Goal: Task Accomplishment & Management: Use online tool/utility

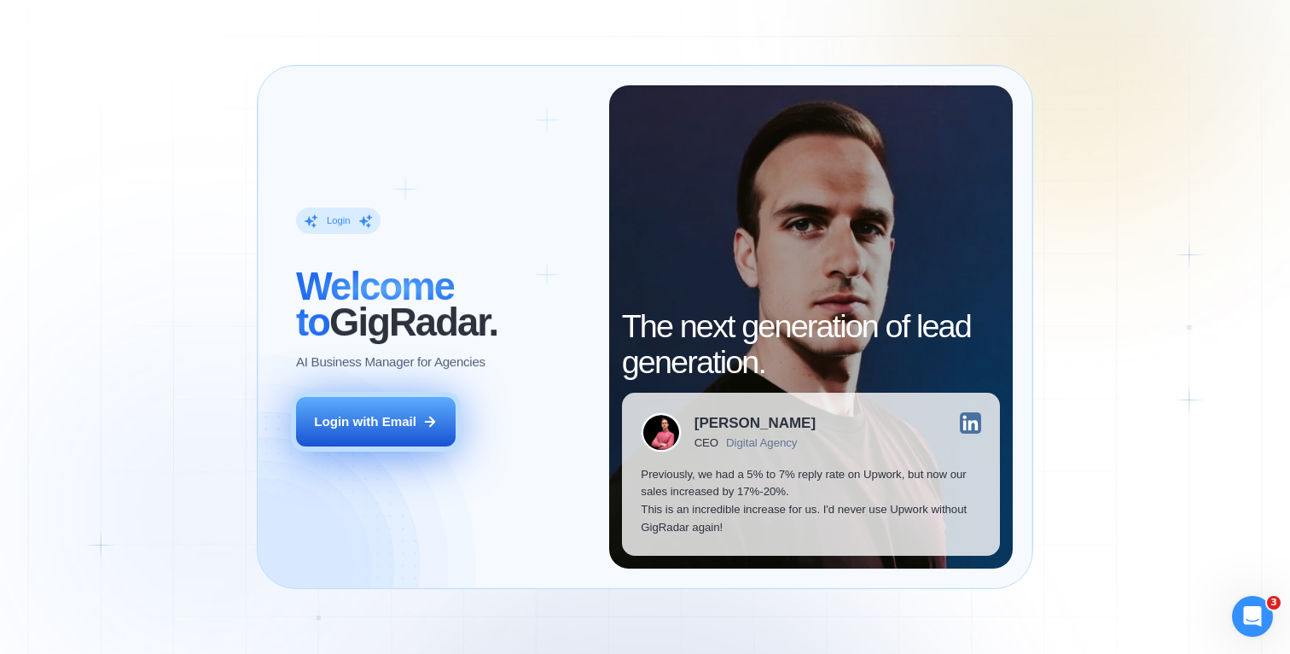
click at [375, 422] on div "Login with Email" at bounding box center [365, 422] width 102 height 18
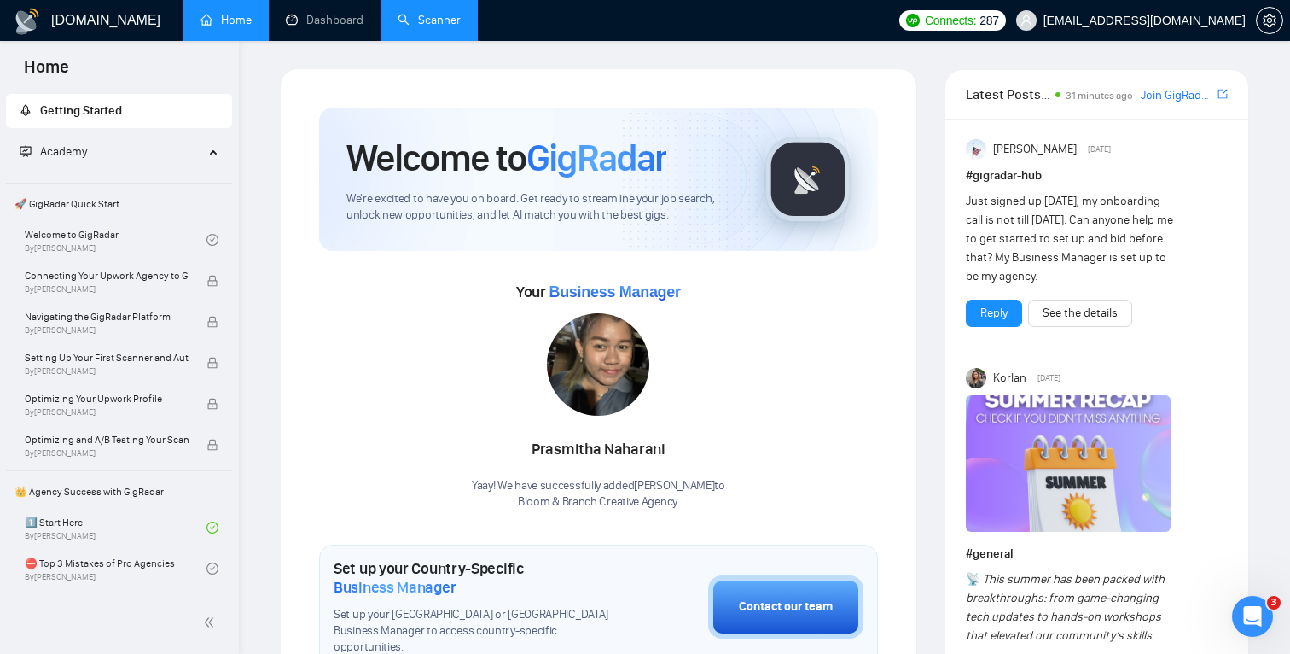
click at [414, 14] on link "Scanner" at bounding box center [429, 20] width 63 height 15
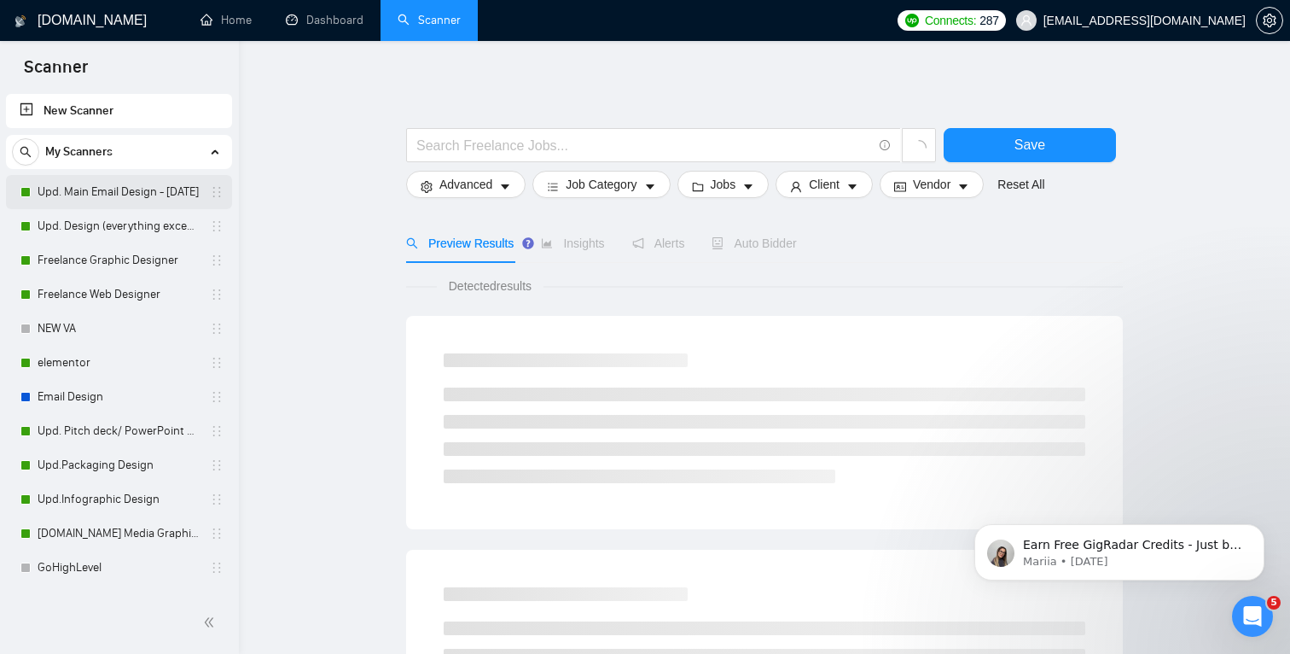
click at [106, 196] on link "Upd. Main Email Design - [DATE]" at bounding box center [119, 192] width 162 height 34
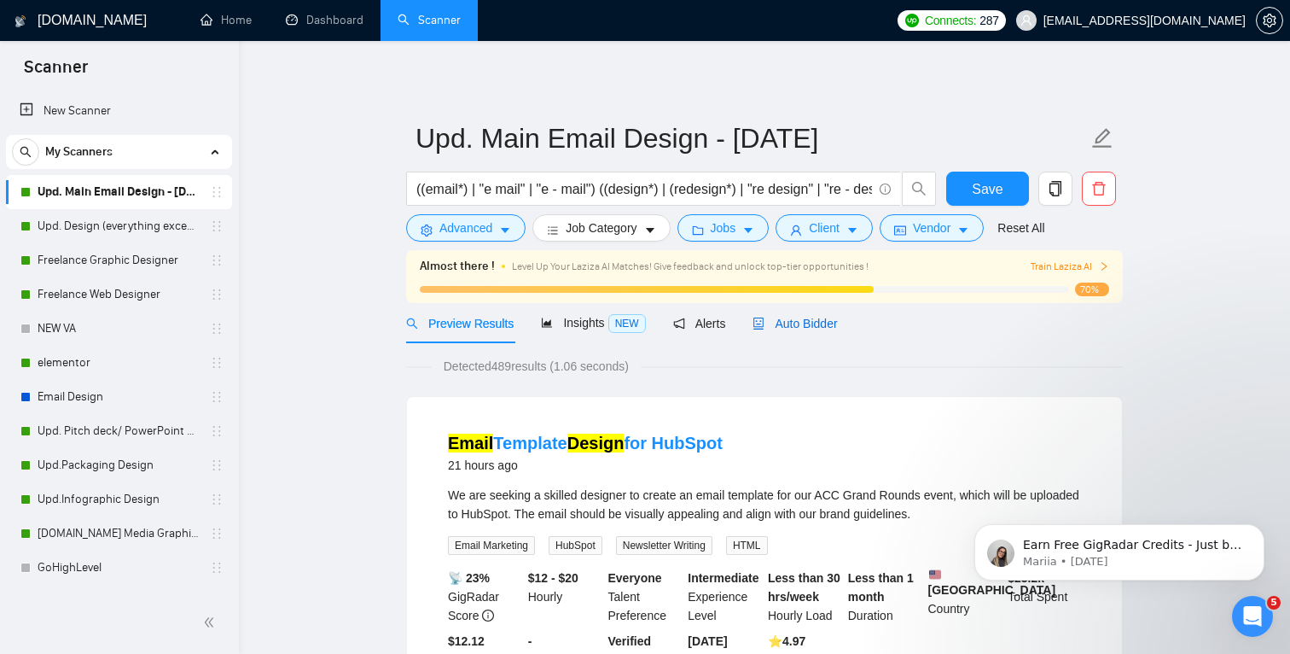
click at [801, 319] on span "Auto Bidder" at bounding box center [795, 324] width 84 height 14
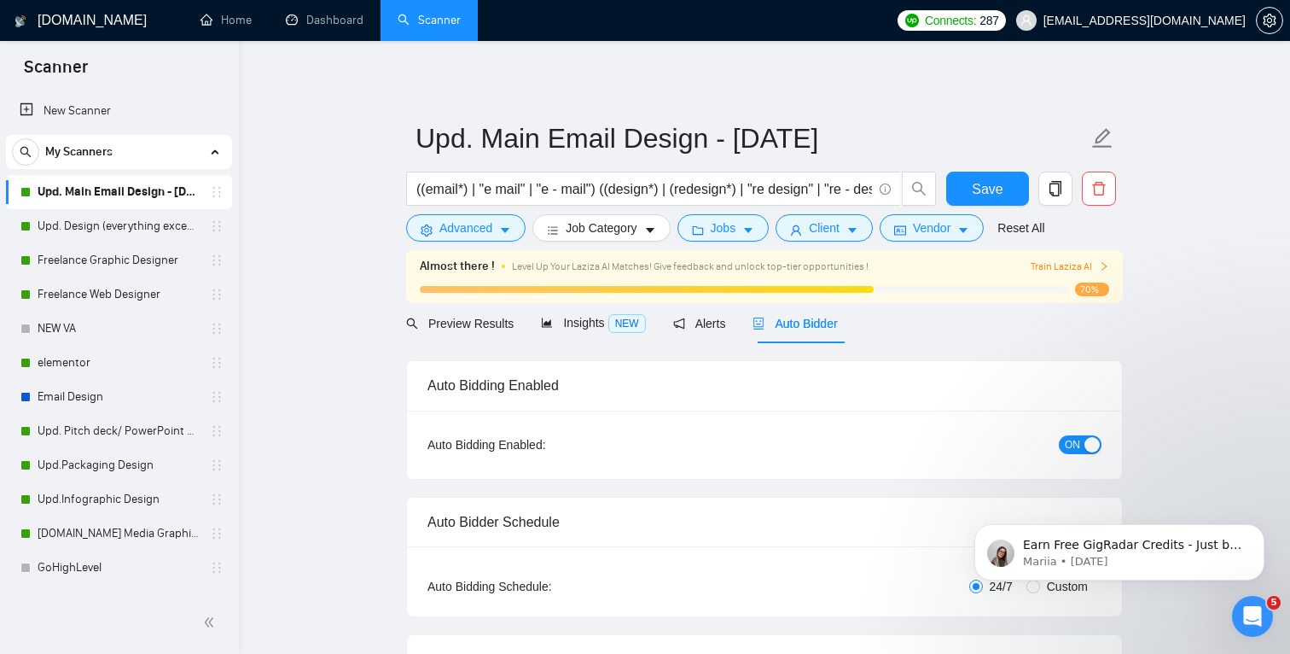
radio input "false"
radio input "true"
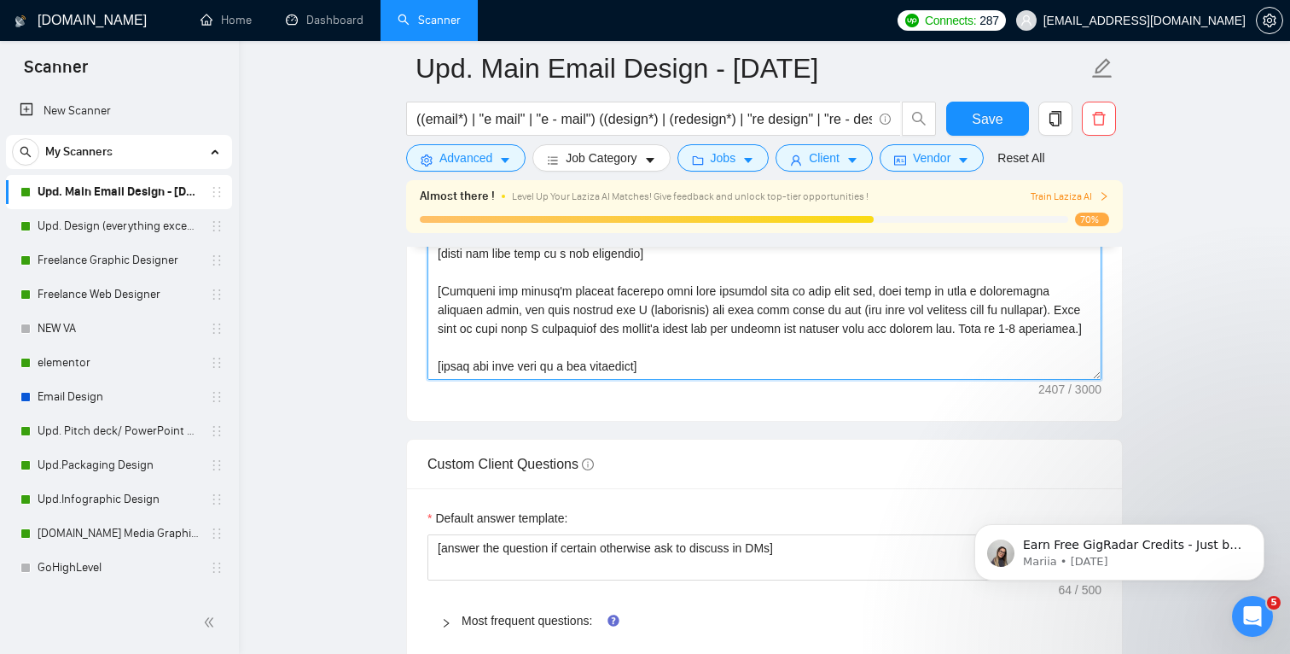
click at [810, 342] on textarea "Cover letter template:" at bounding box center [764, 188] width 674 height 384
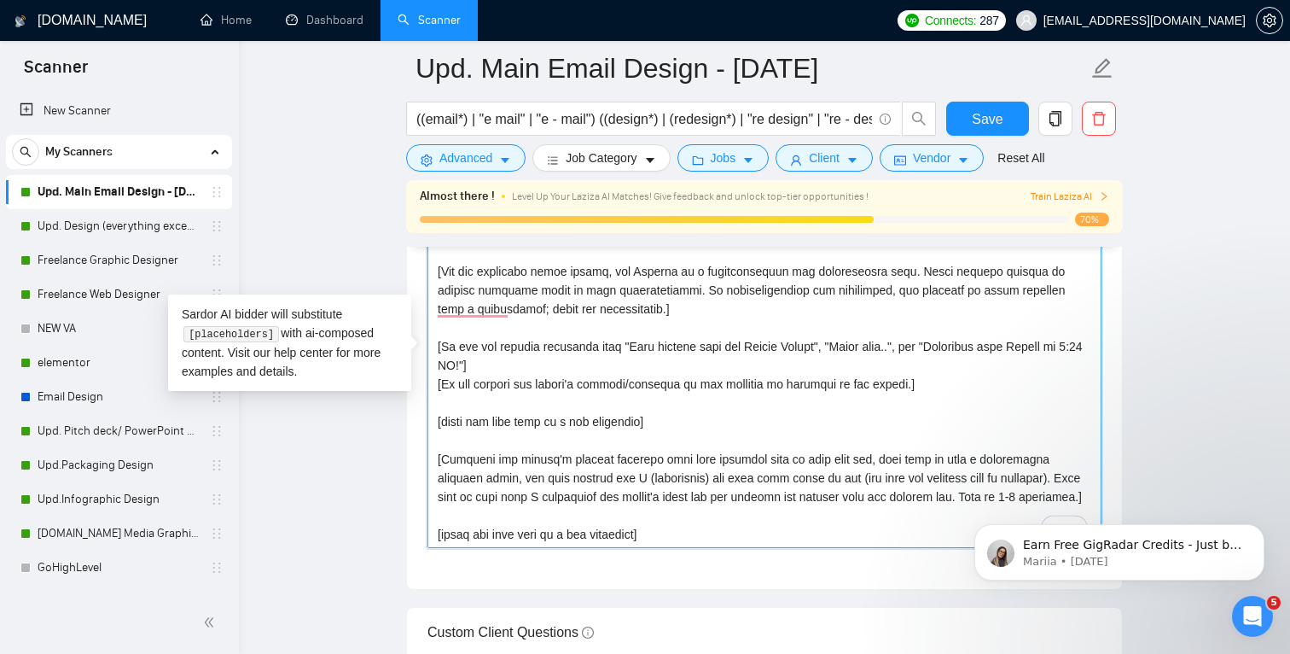
click at [759, 388] on textarea "Cover letter template:" at bounding box center [764, 356] width 674 height 384
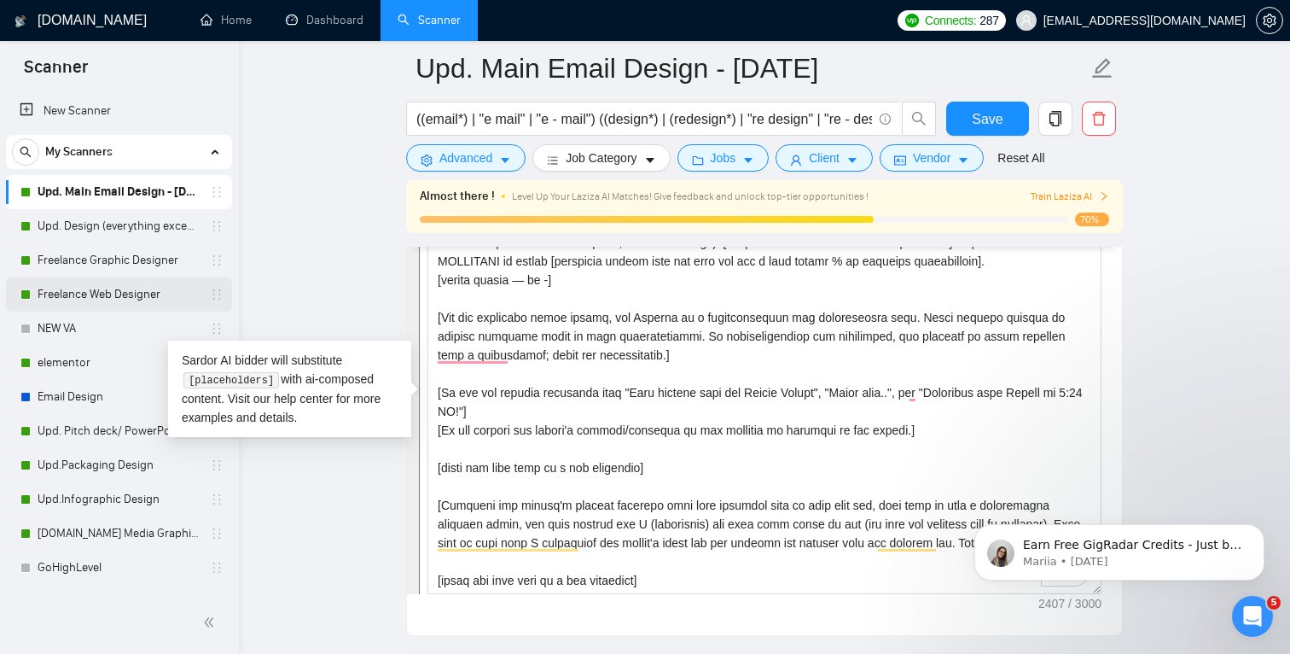
click at [109, 288] on link "Freelance Web Designer" at bounding box center [119, 294] width 162 height 34
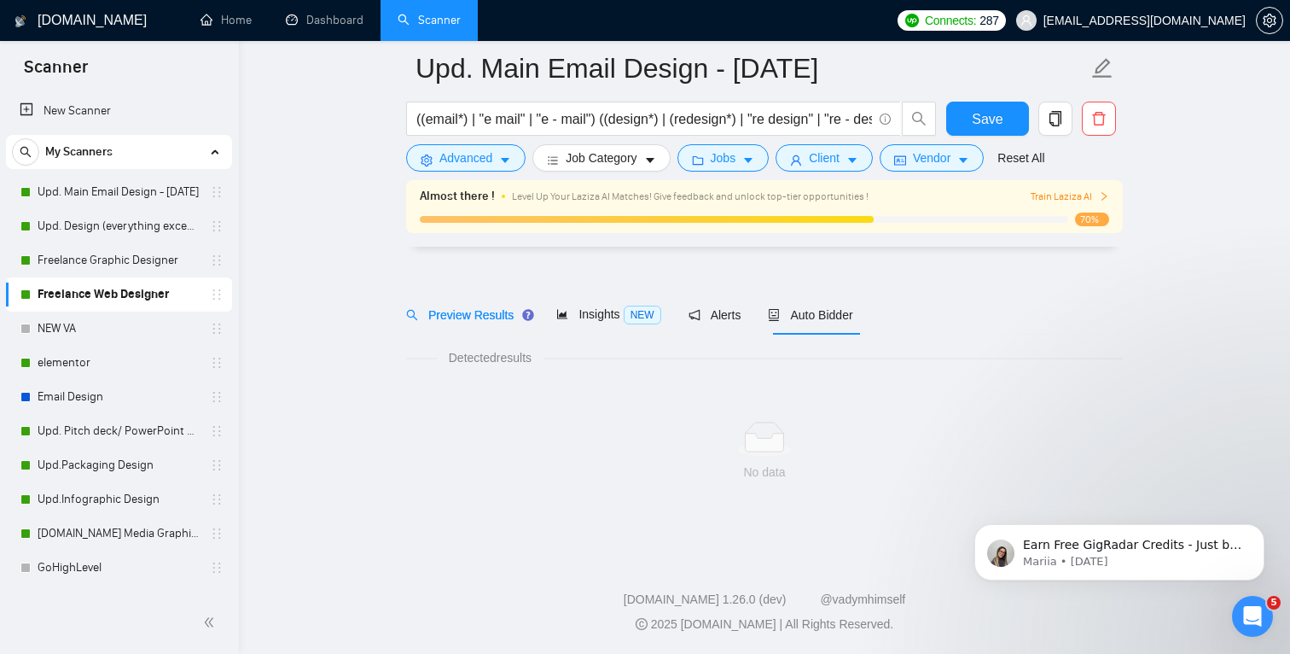
scroll to position [22, 0]
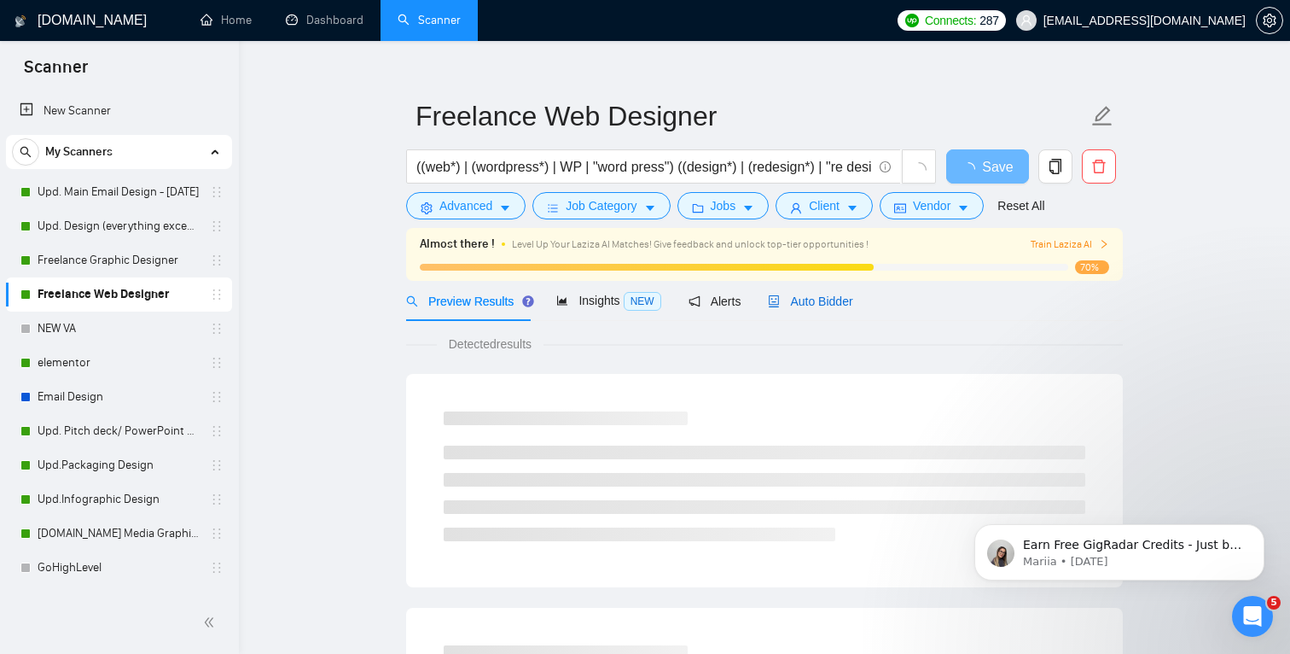
click at [832, 308] on div "Auto Bidder" at bounding box center [810, 301] width 84 height 19
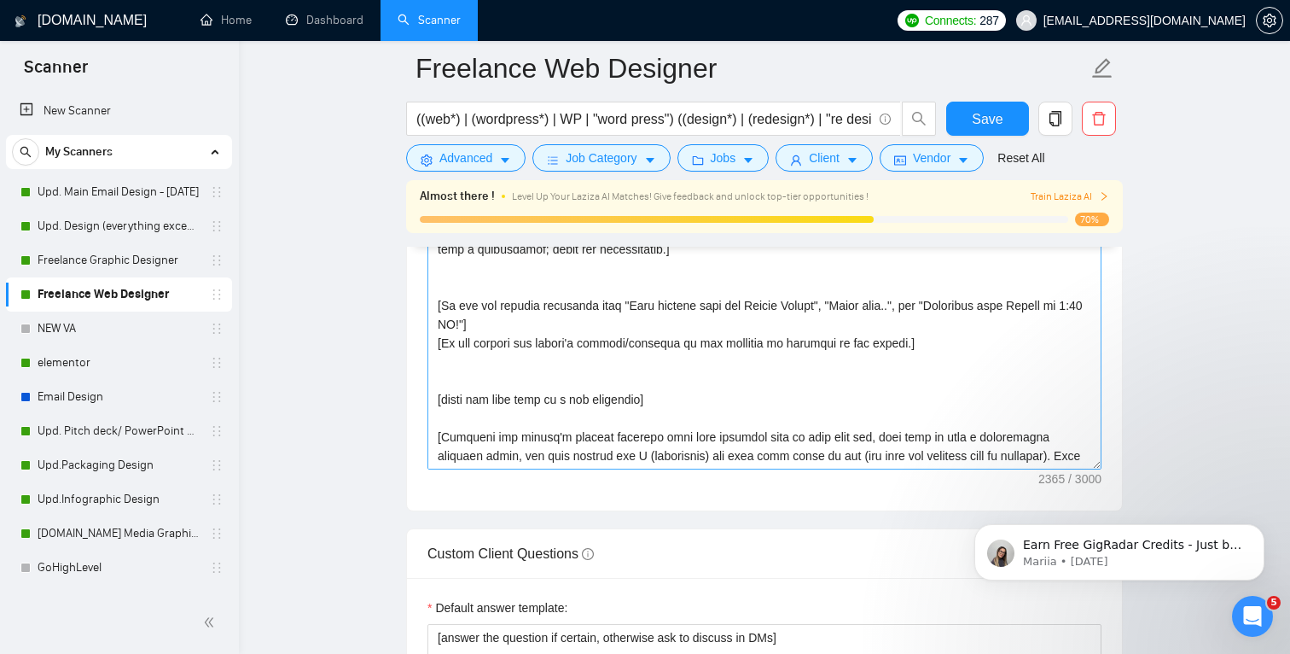
scroll to position [2201, 0]
click at [618, 405] on textarea "Cover letter template:" at bounding box center [764, 278] width 674 height 384
